Goal: Information Seeking & Learning: Learn about a topic

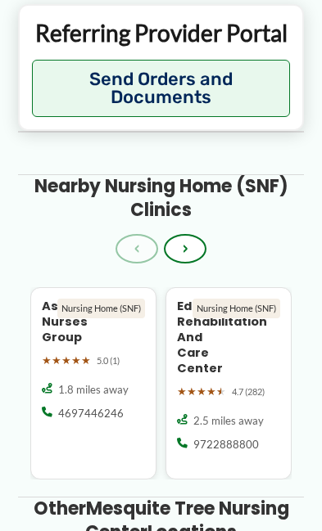
scroll to position [1889, 0]
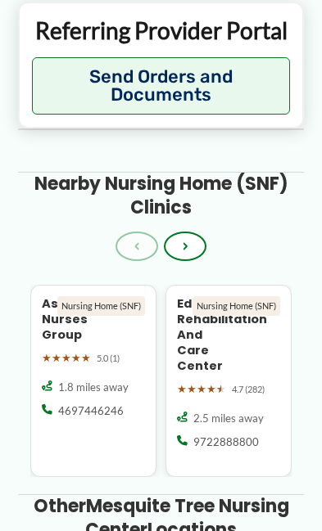
click at [22, 318] on div "Nearby Nursing Home (SNF) Clinics Back to Start ‹ › Associate Nurses Group Nurs…" at bounding box center [160, 324] width 285 height 305
click at [130, 437] on div "1.8 miles away 4697446246" at bounding box center [93, 423] width 103 height 86
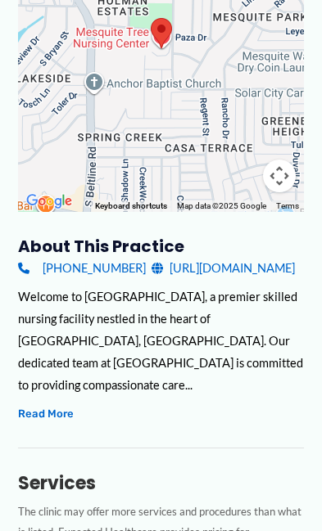
scroll to position [337, 0]
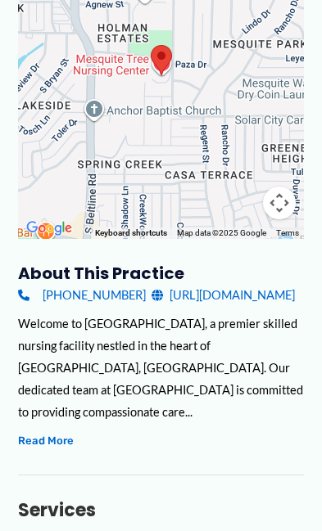
click at [37, 432] on button "Read More" at bounding box center [46, 441] width 56 height 19
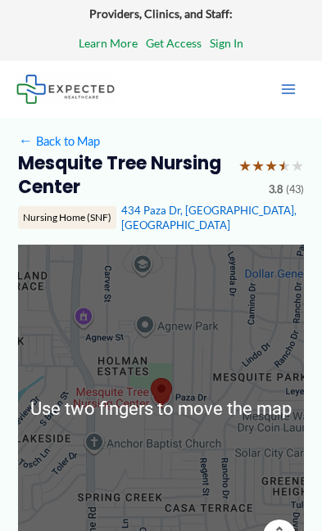
scroll to position [0, 0]
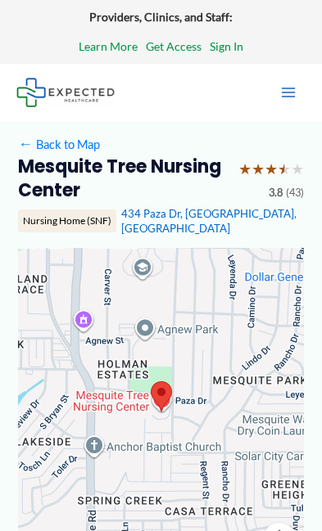
click at [254, 165] on span "★" at bounding box center [257, 170] width 13 height 28
click at [296, 93] on icon "Main menu toggle" at bounding box center [288, 92] width 16 height 16
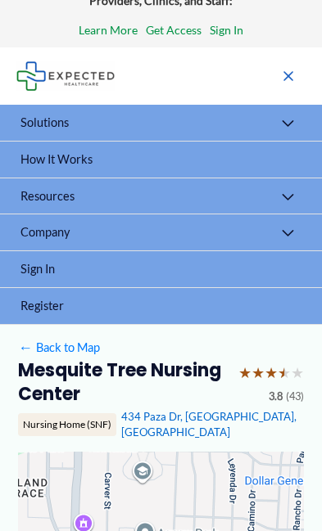
scroll to position [16, 0]
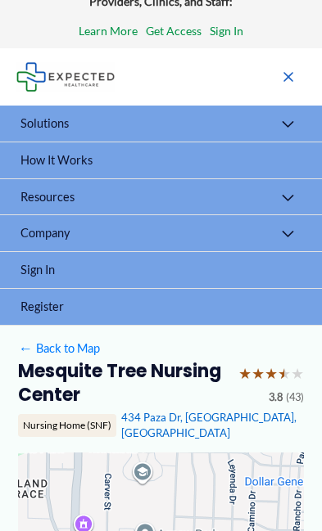
click at [48, 237] on span "Company" at bounding box center [44, 233] width 49 height 14
click at [44, 190] on span "Resources" at bounding box center [47, 197] width 54 height 14
